Goal: Obtain resource: Download file/media

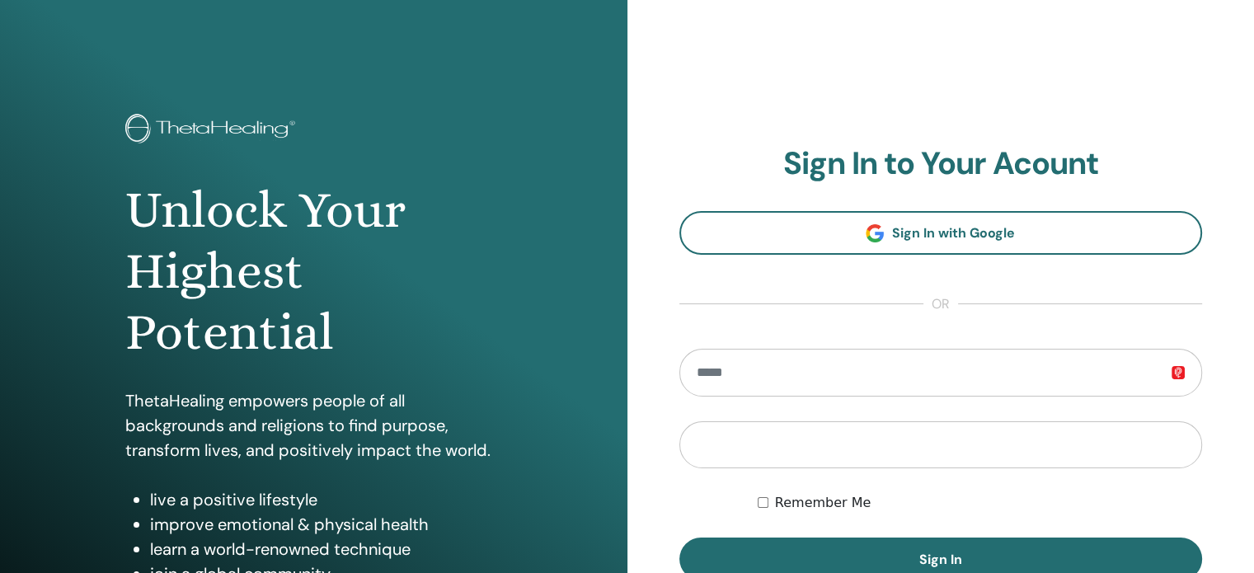
click at [753, 374] on input "email" at bounding box center [942, 373] width 524 height 48
type input "**********"
click at [680, 538] on button "Sign In" at bounding box center [942, 559] width 524 height 43
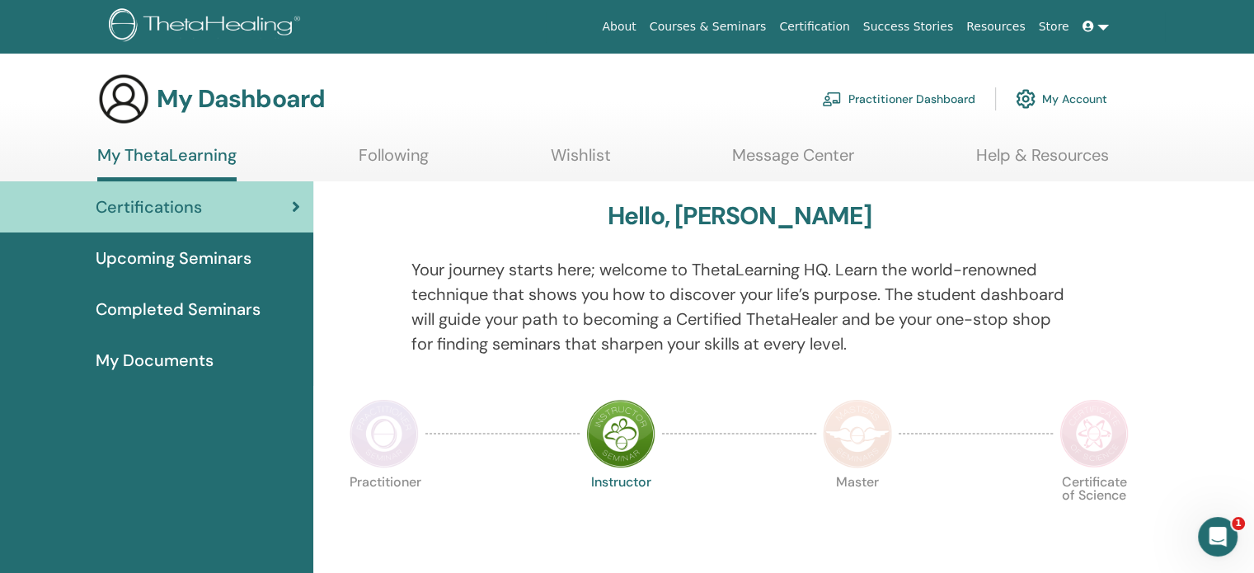
click at [188, 360] on span "My Documents" at bounding box center [155, 360] width 118 height 25
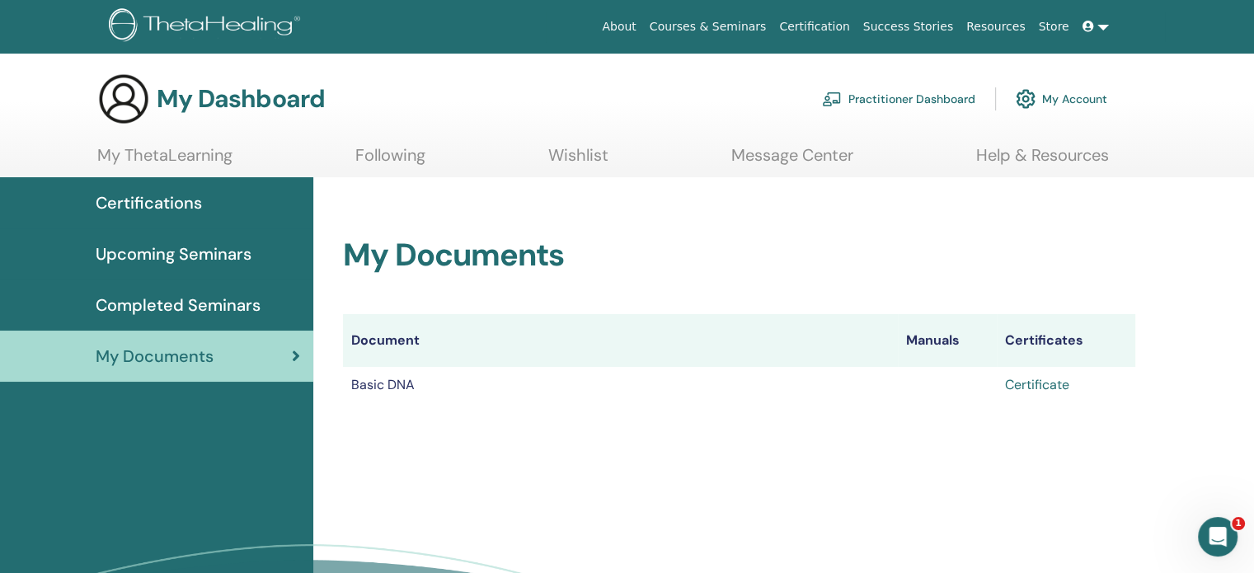
click at [1051, 379] on link "Certificate" at bounding box center [1037, 384] width 64 height 17
click at [1104, 28] on link at bounding box center [1096, 27] width 40 height 31
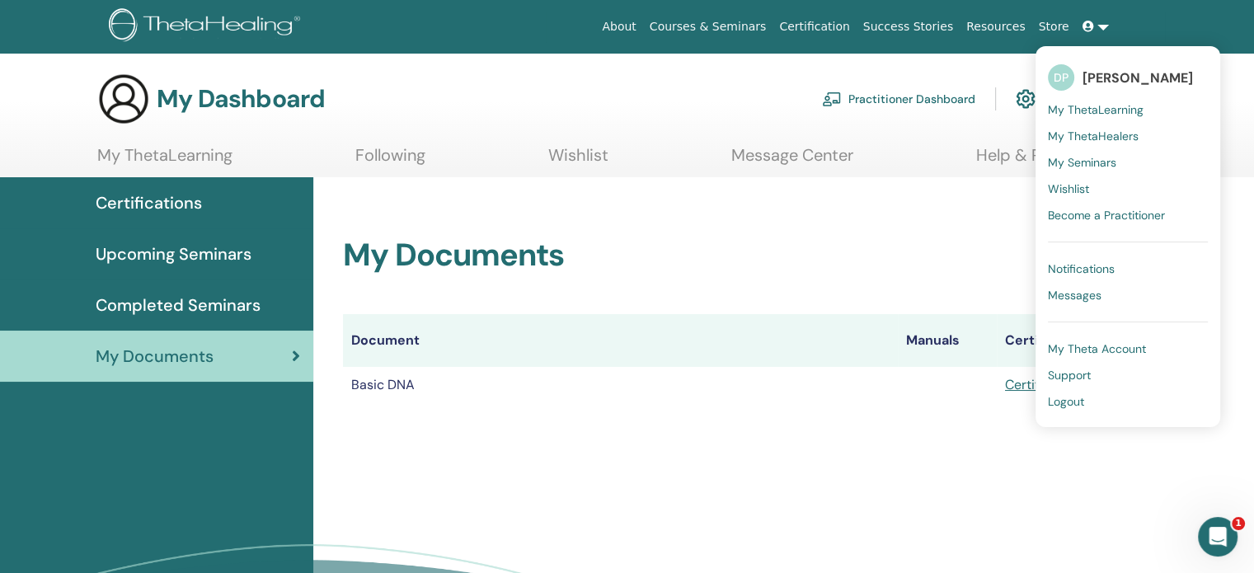
click at [1072, 403] on span "Logout" at bounding box center [1066, 401] width 36 height 15
